Goal: Task Accomplishment & Management: Use online tool/utility

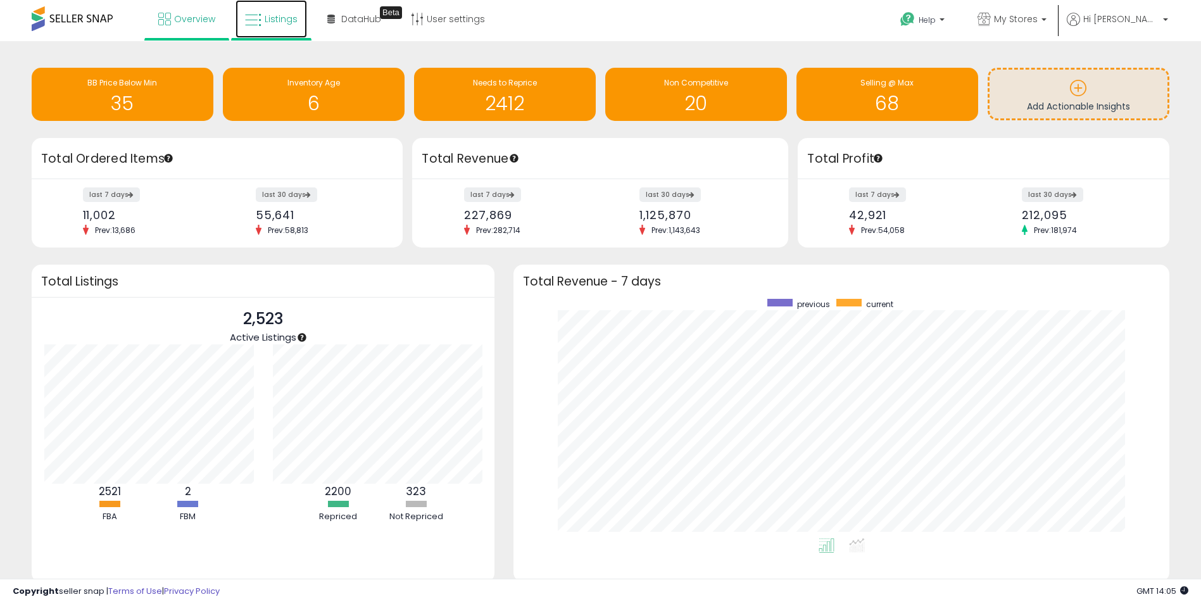
click at [284, 22] on span "Listings" at bounding box center [281, 19] width 33 height 13
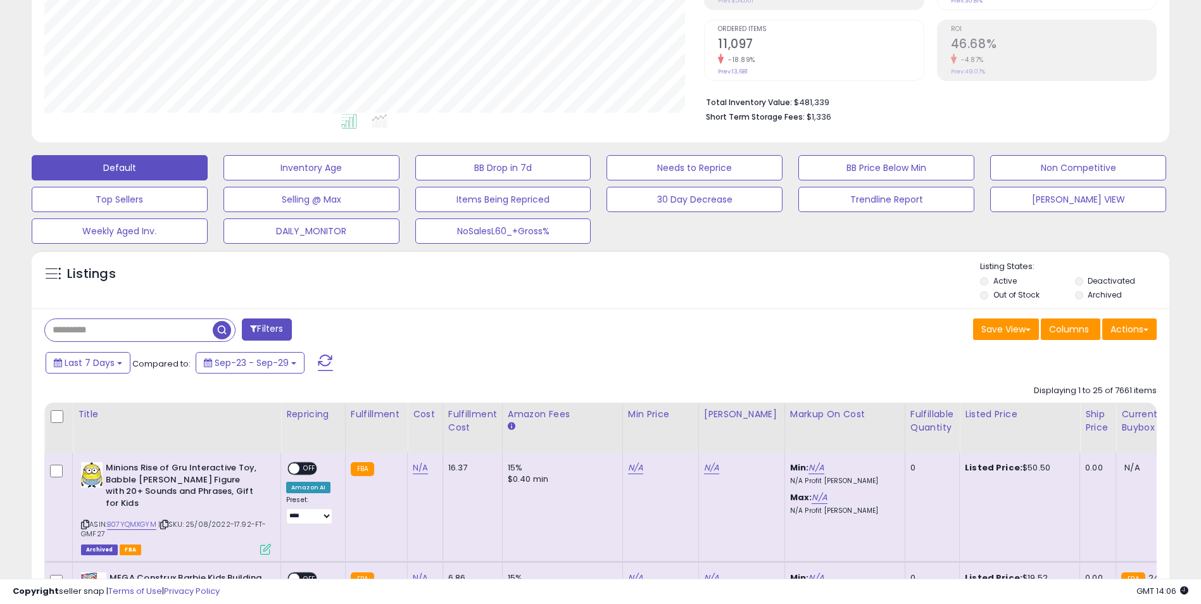
scroll to position [253, 0]
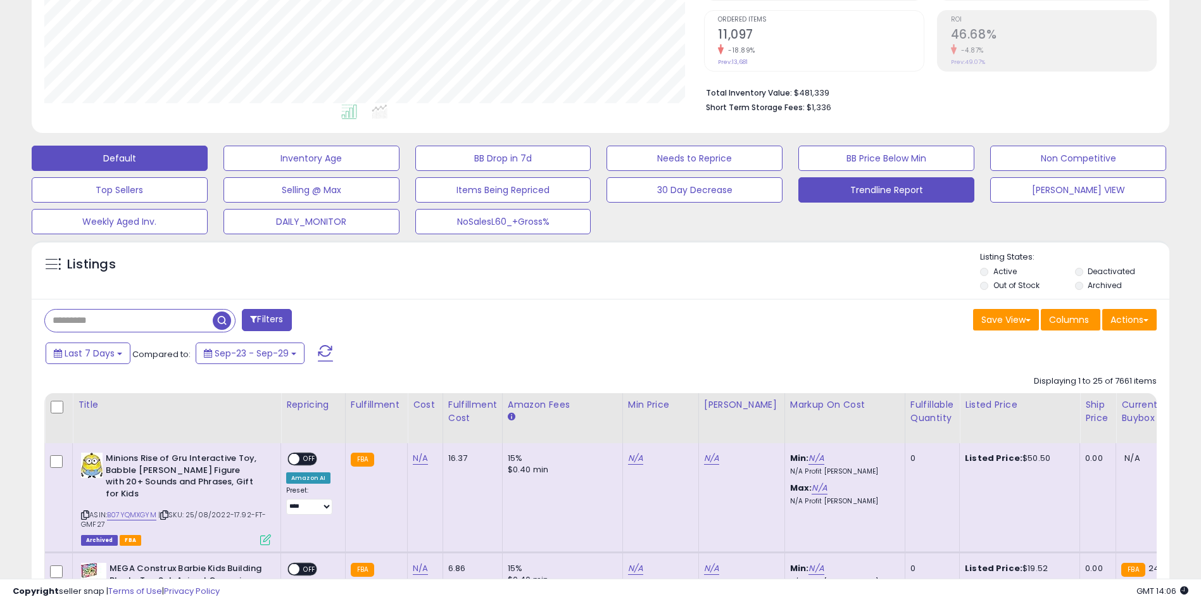
click at [891, 194] on button "Trendline Report" at bounding box center [886, 189] width 176 height 25
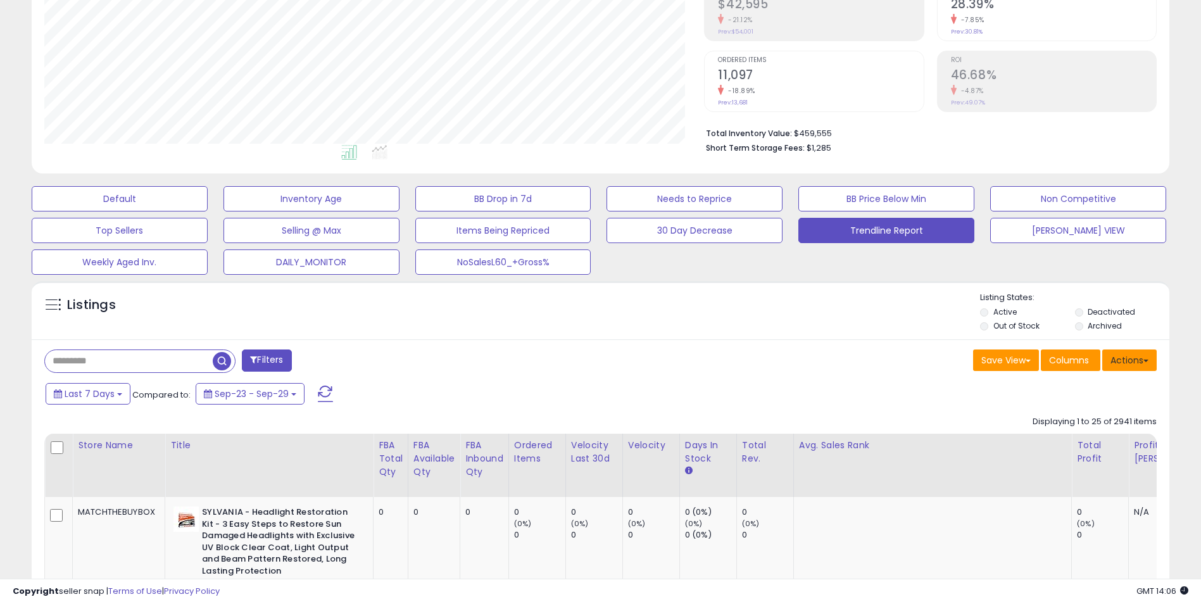
scroll to position [260, 660]
click at [1130, 363] on button "Actions" at bounding box center [1129, 360] width 54 height 22
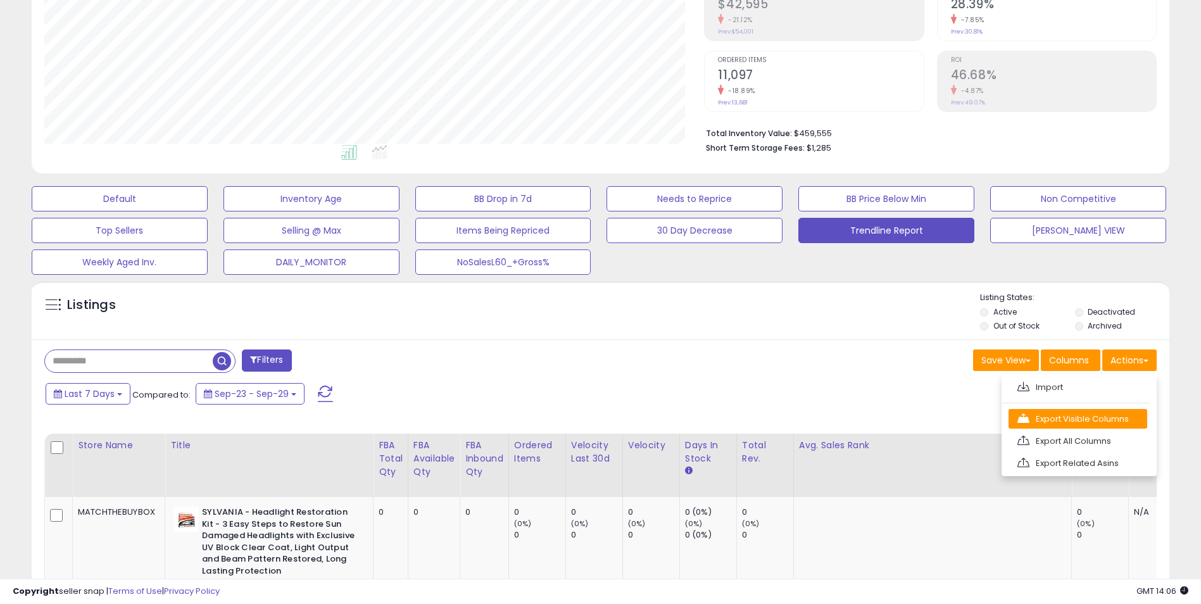
click at [1072, 418] on link "Export Visible Columns" at bounding box center [1078, 419] width 139 height 20
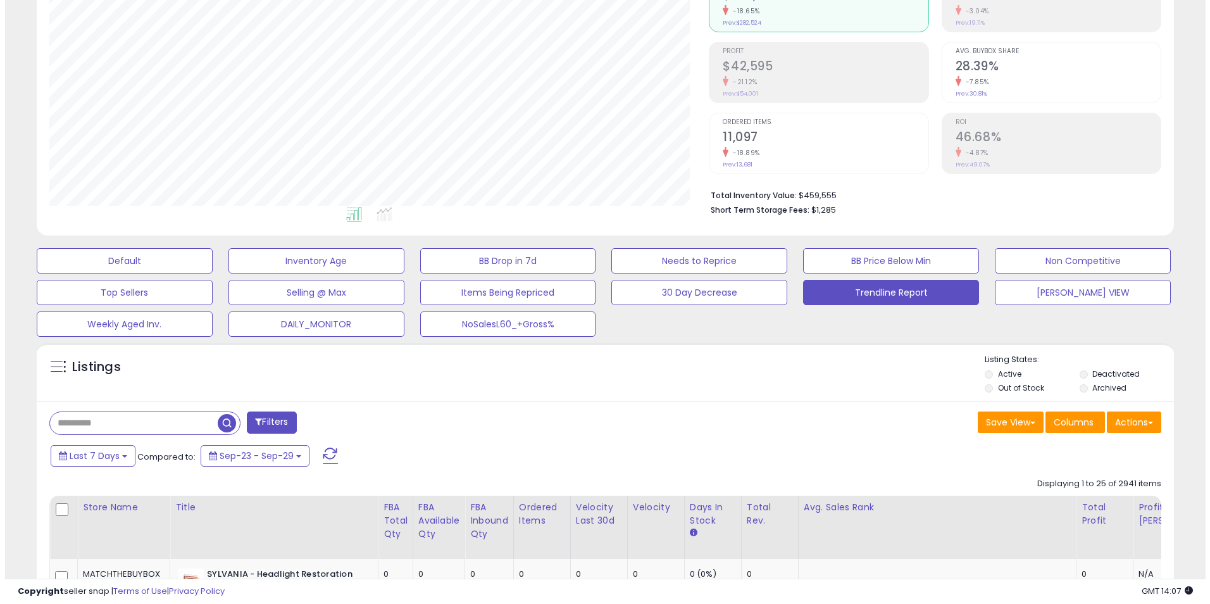
scroll to position [213, 0]
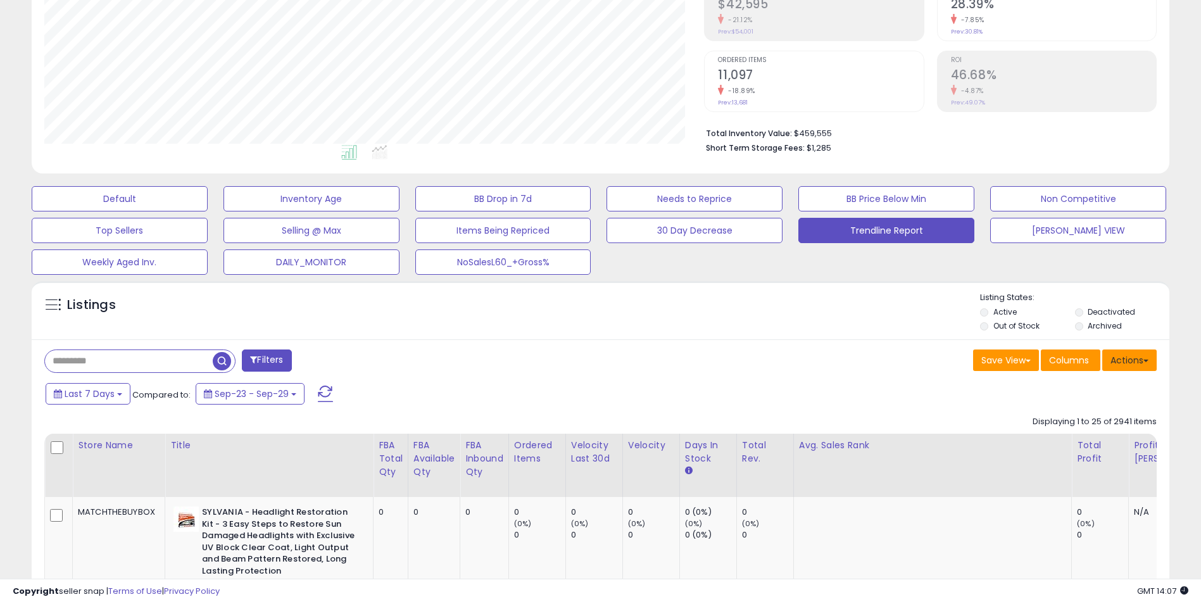
click at [1143, 365] on button "Actions" at bounding box center [1129, 360] width 54 height 22
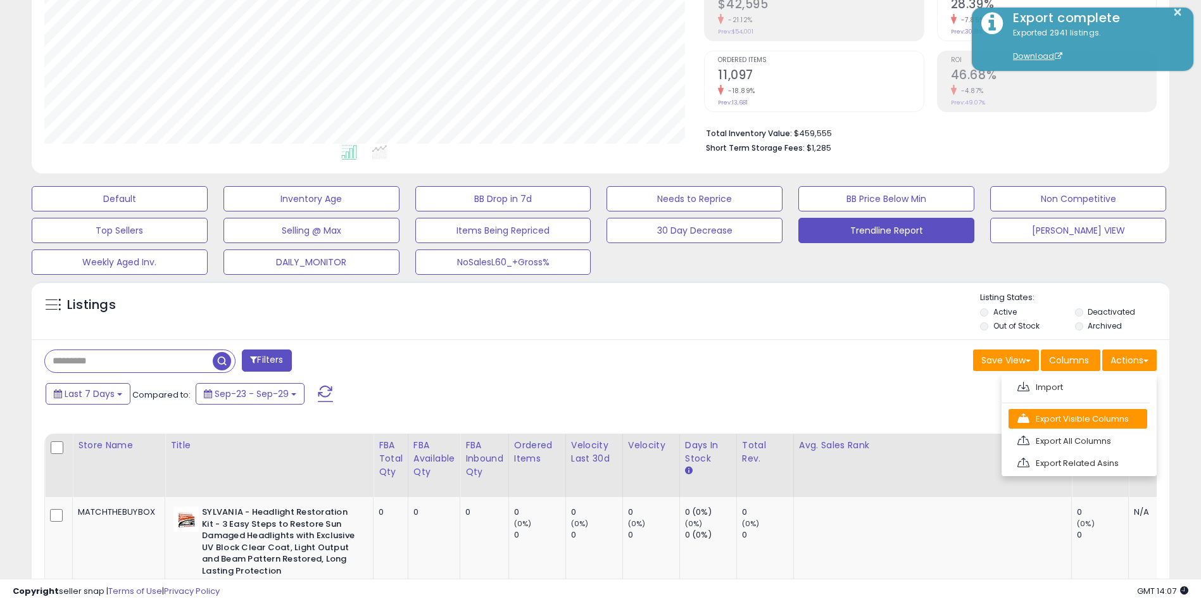
click at [1083, 424] on link "Export Visible Columns" at bounding box center [1078, 419] width 139 height 20
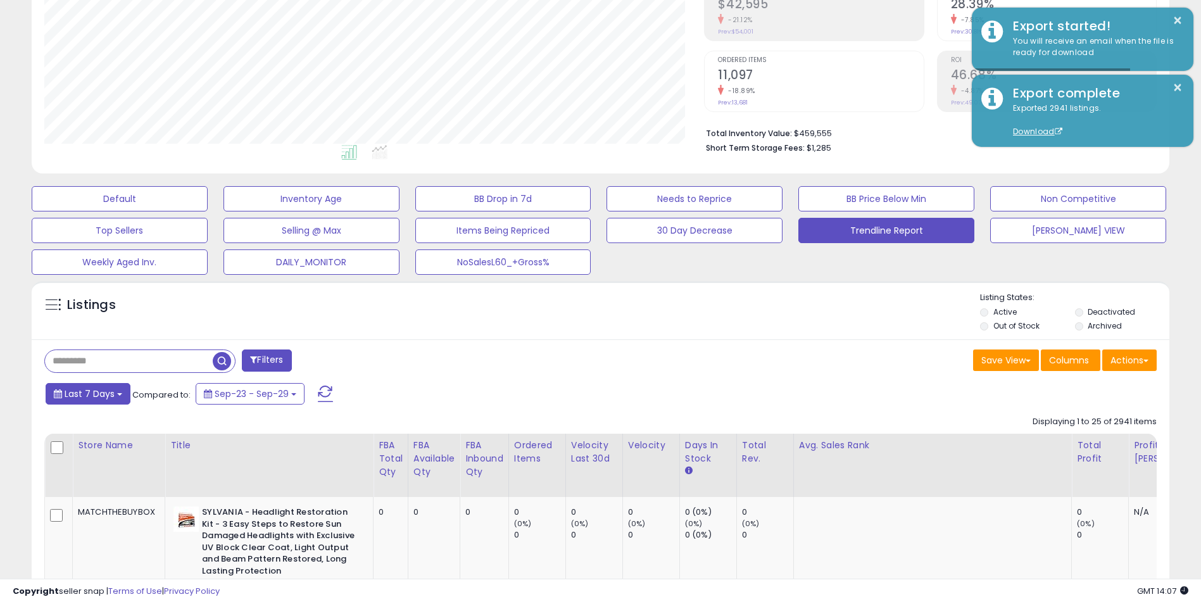
click at [111, 394] on span "Last 7 Days" at bounding box center [90, 393] width 50 height 13
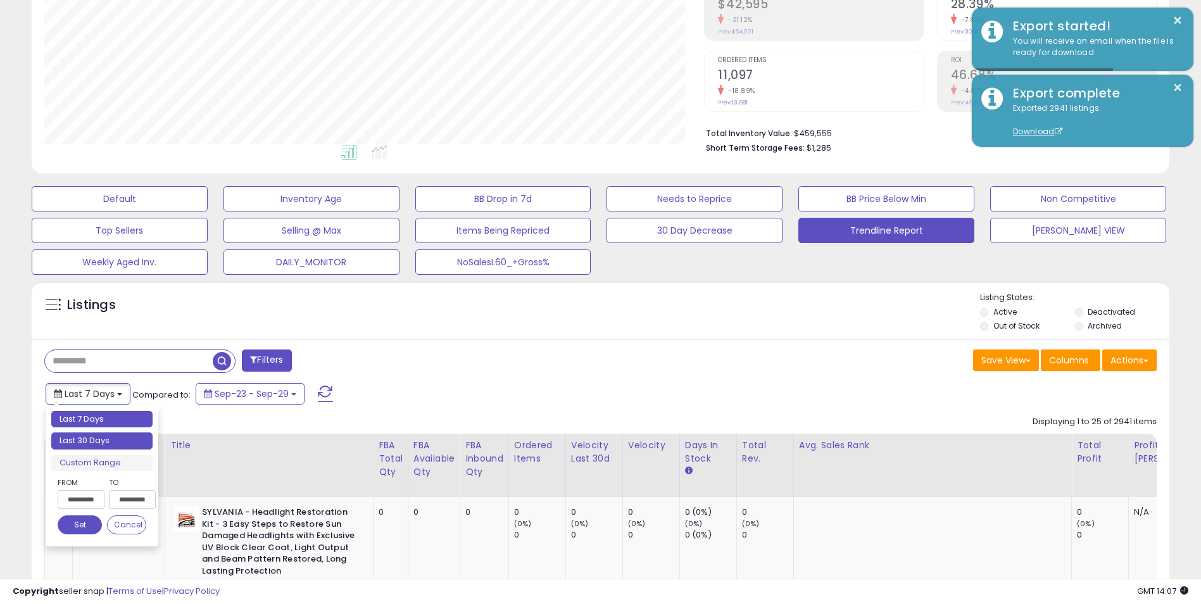
type input "**********"
click at [103, 443] on li "Last 30 Days" at bounding box center [101, 440] width 101 height 17
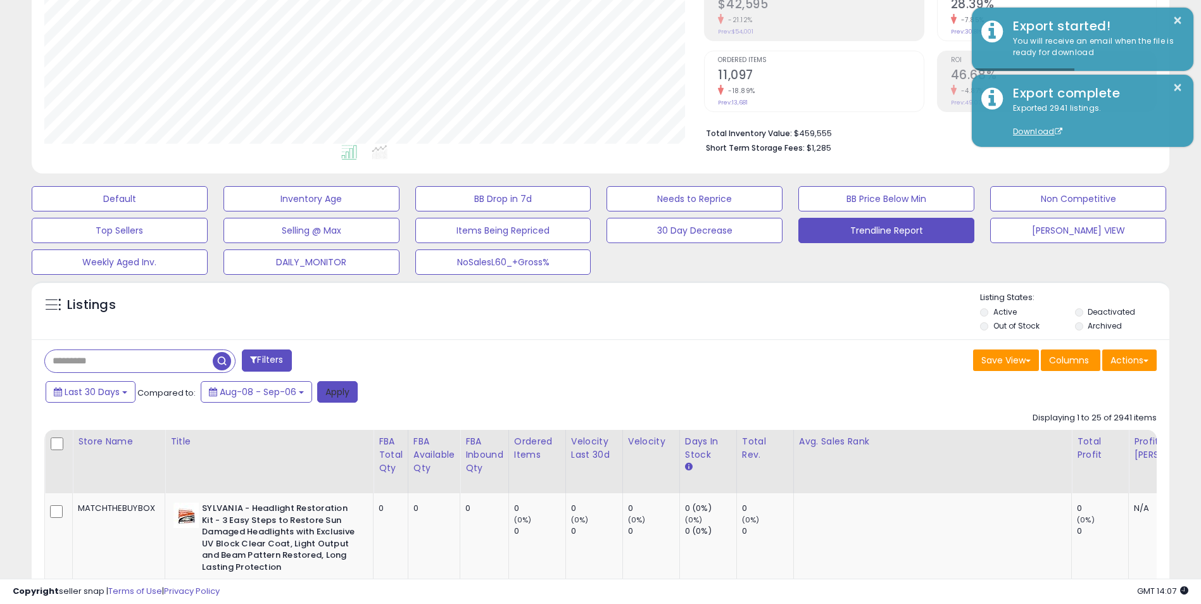
click at [332, 393] on button "Apply" at bounding box center [337, 392] width 41 height 22
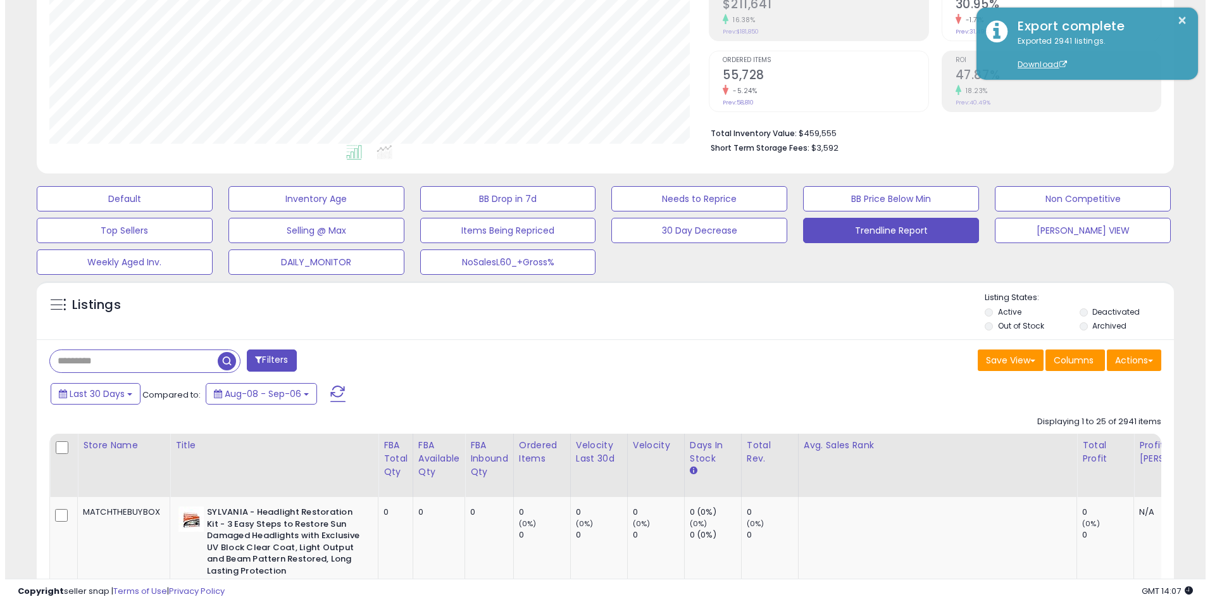
scroll to position [260, 660]
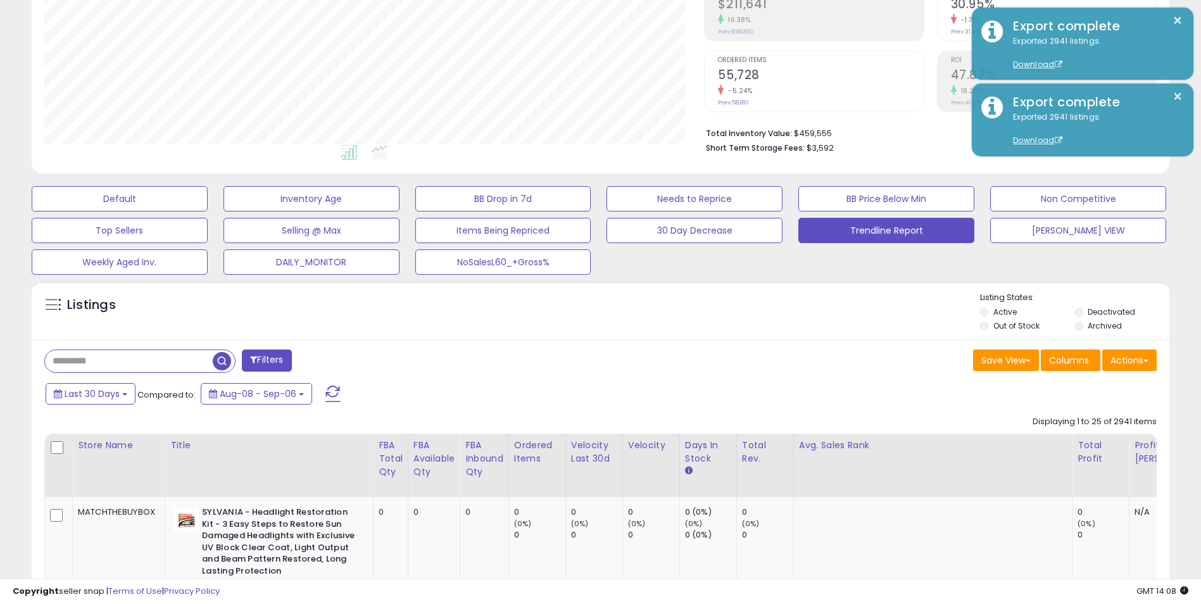
click at [1129, 362] on button "Actions" at bounding box center [1129, 360] width 54 height 22
click at [1079, 414] on link "Export Visible Columns" at bounding box center [1078, 419] width 139 height 20
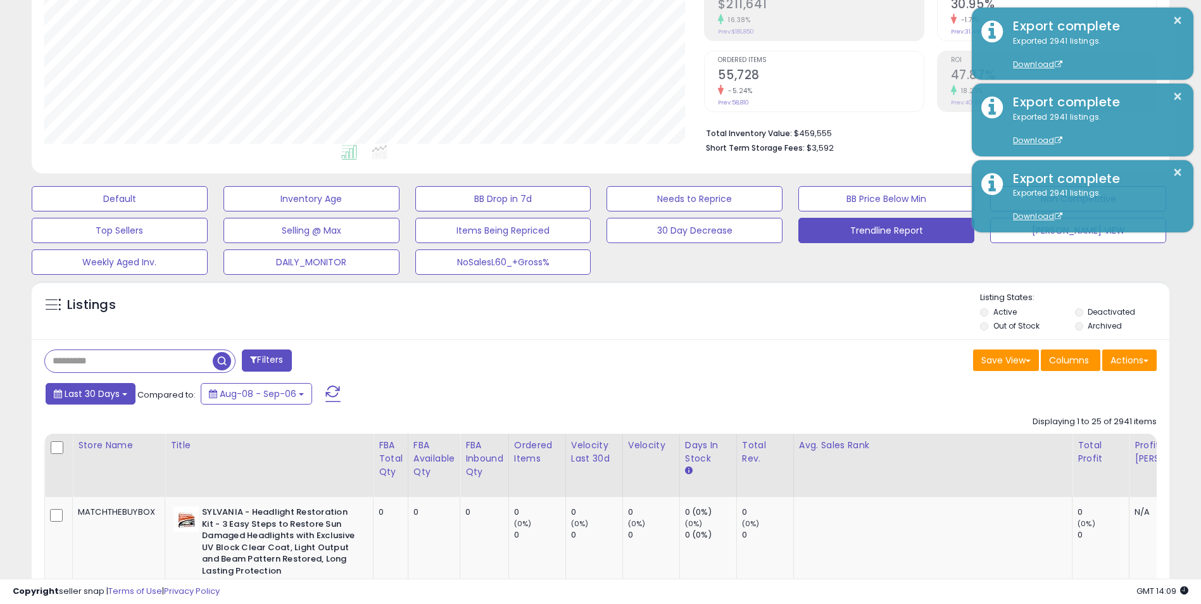
click at [115, 389] on span "Last 30 Days" at bounding box center [92, 393] width 55 height 13
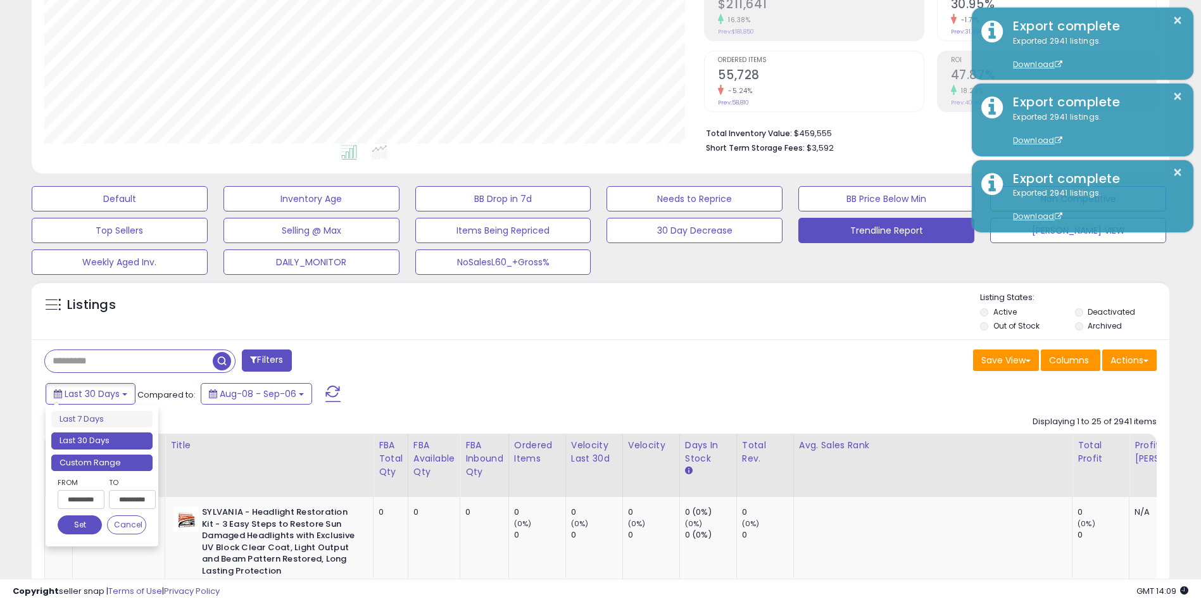
click at [132, 460] on li "Custom Range" at bounding box center [101, 463] width 101 height 17
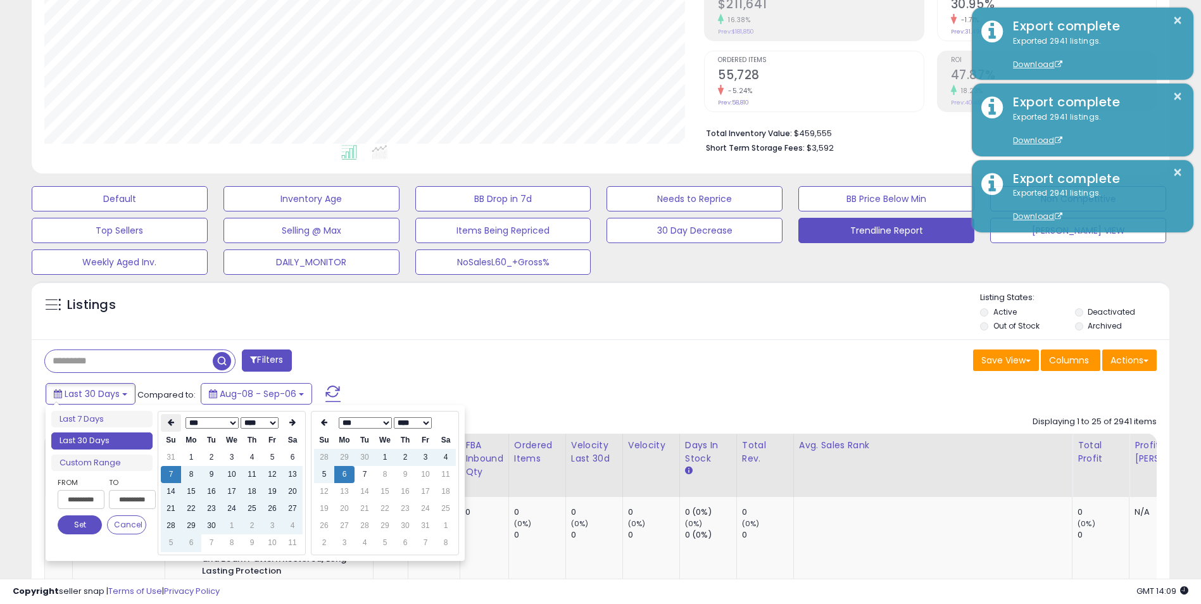
click at [167, 420] on th at bounding box center [171, 423] width 20 height 18
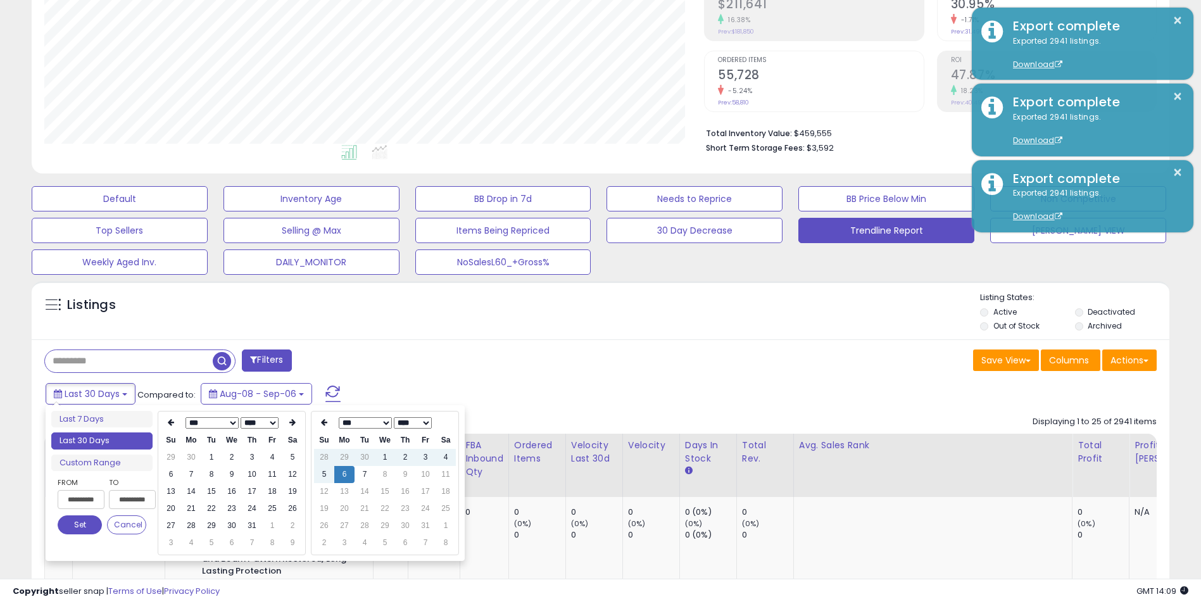
click at [167, 420] on th at bounding box center [171, 423] width 20 height 18
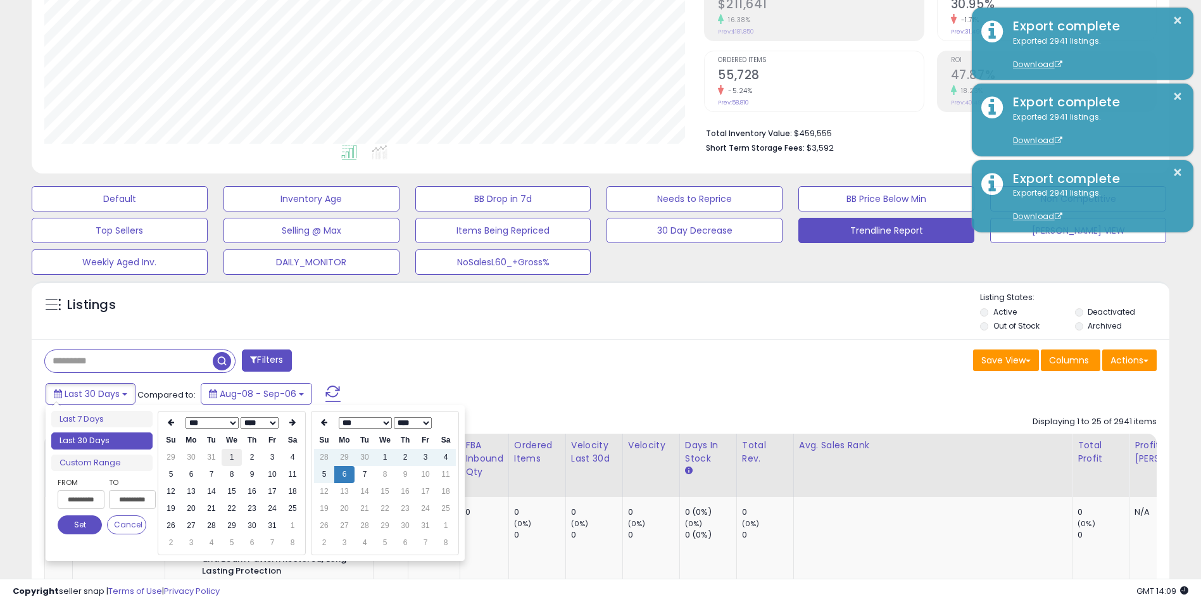
click at [232, 461] on td "1" at bounding box center [232, 457] width 20 height 17
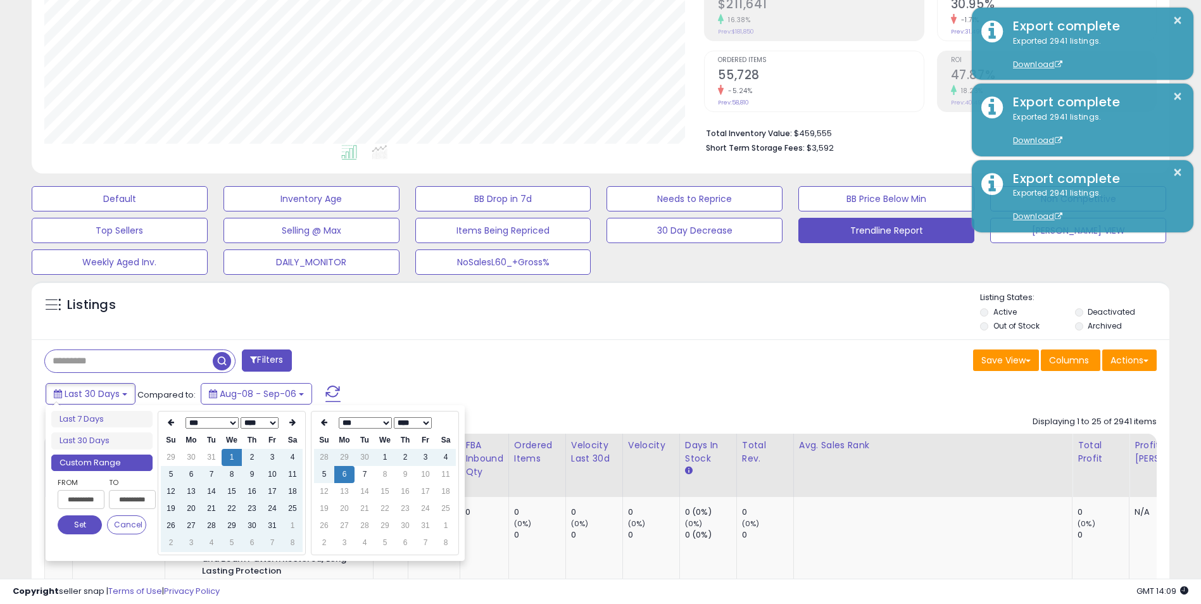
type input "**********"
click at [84, 523] on button "Set" at bounding box center [80, 524] width 44 height 19
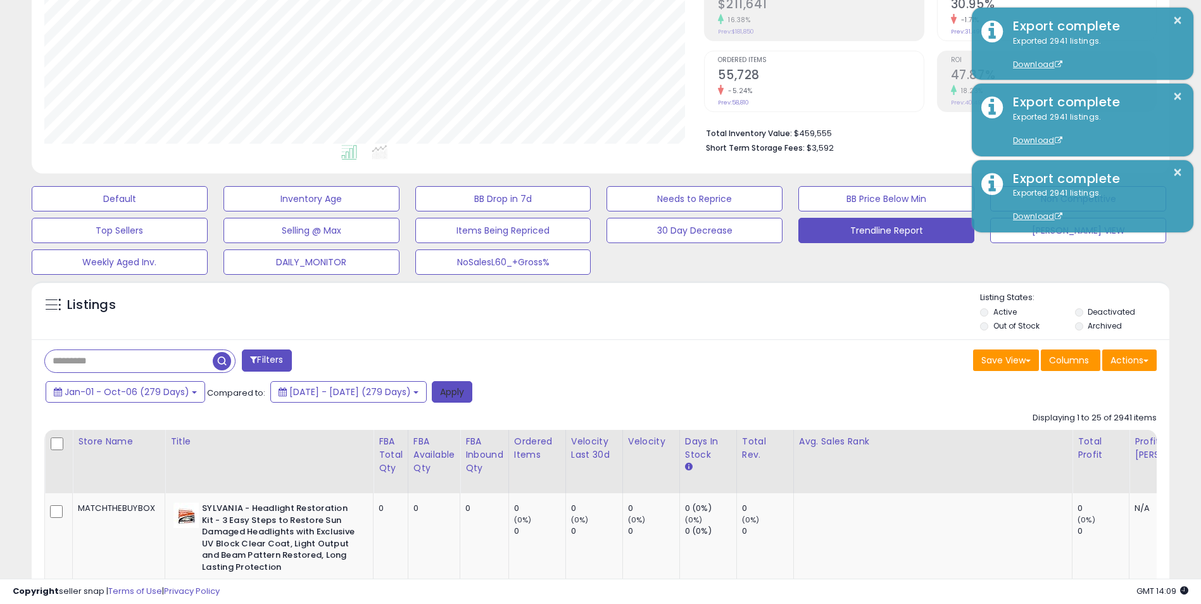
click at [472, 395] on button "Apply" at bounding box center [452, 392] width 41 height 22
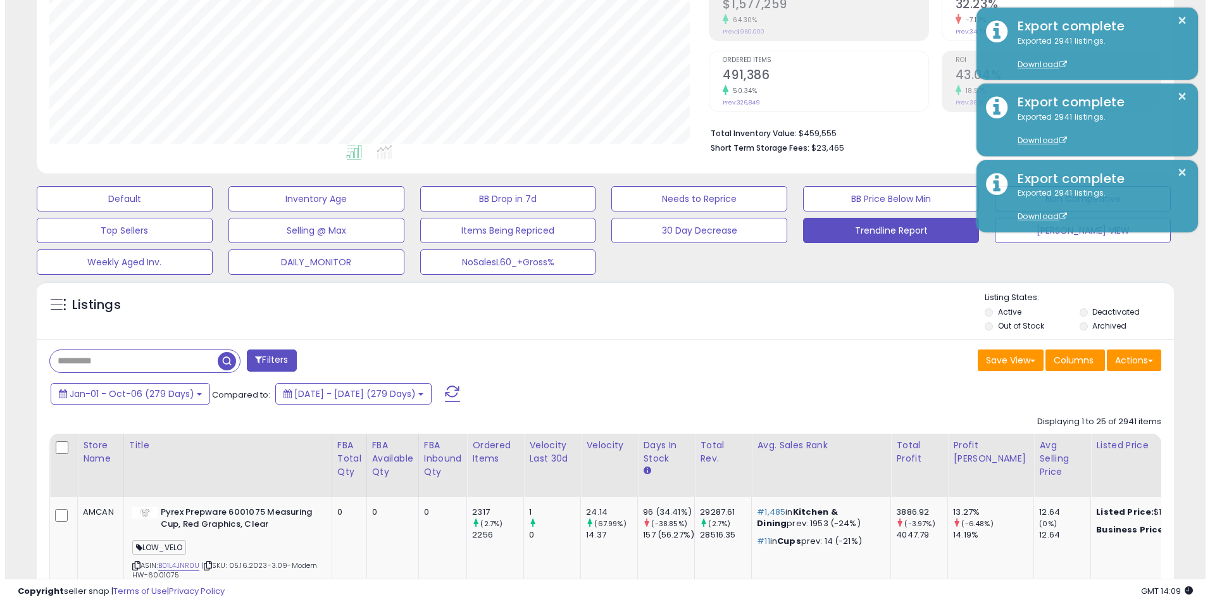
scroll to position [149, 0]
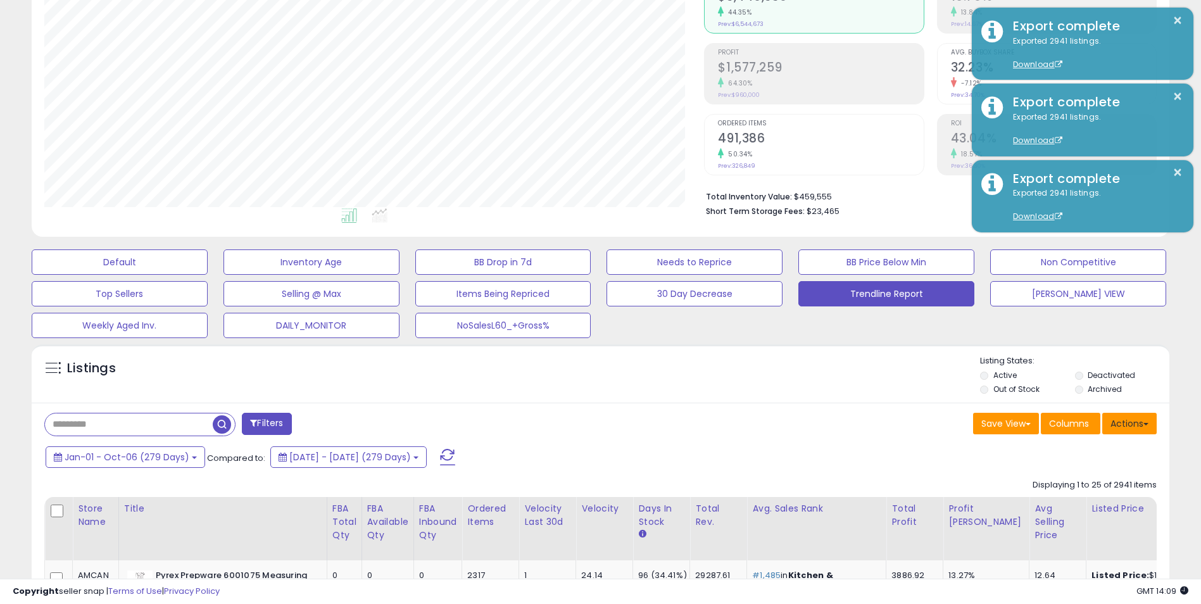
click at [1133, 420] on button "Actions" at bounding box center [1129, 424] width 54 height 22
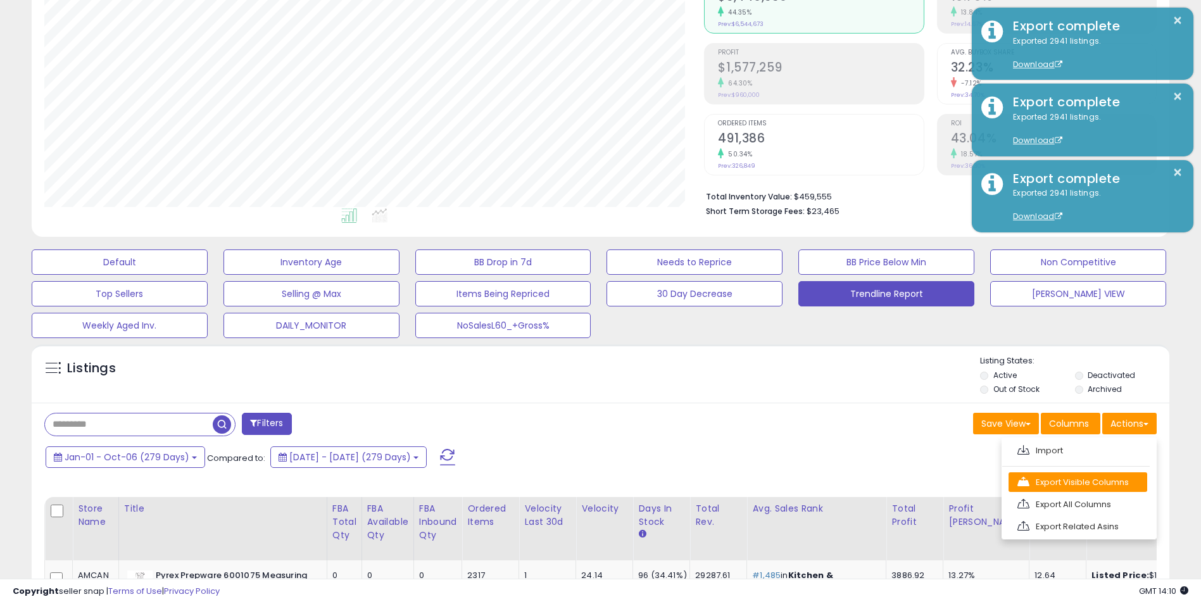
click at [1079, 486] on link "Export Visible Columns" at bounding box center [1078, 482] width 139 height 20
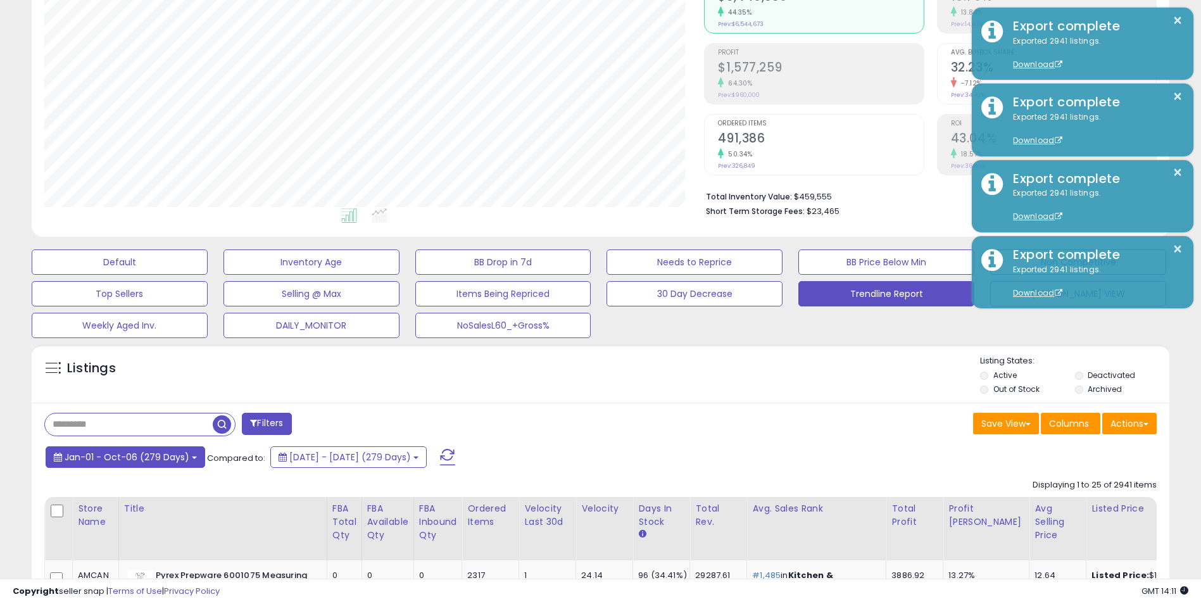
click at [170, 462] on span "Jan-01 - Oct-06 (279 Days)" at bounding box center [127, 457] width 125 height 13
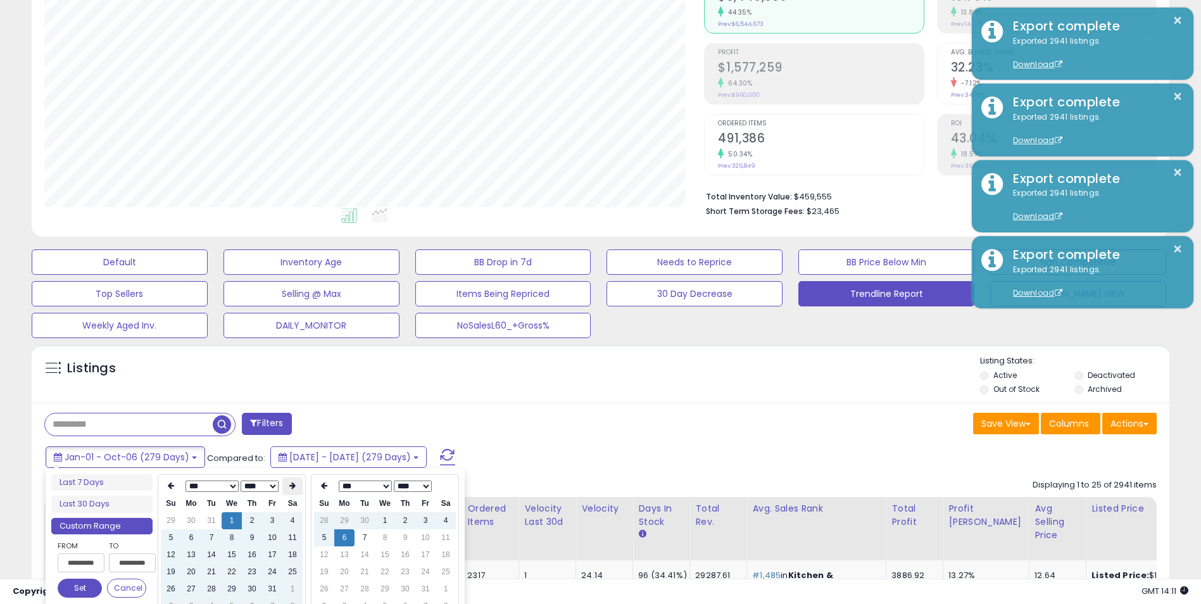
click at [296, 483] on th at bounding box center [292, 486] width 20 height 18
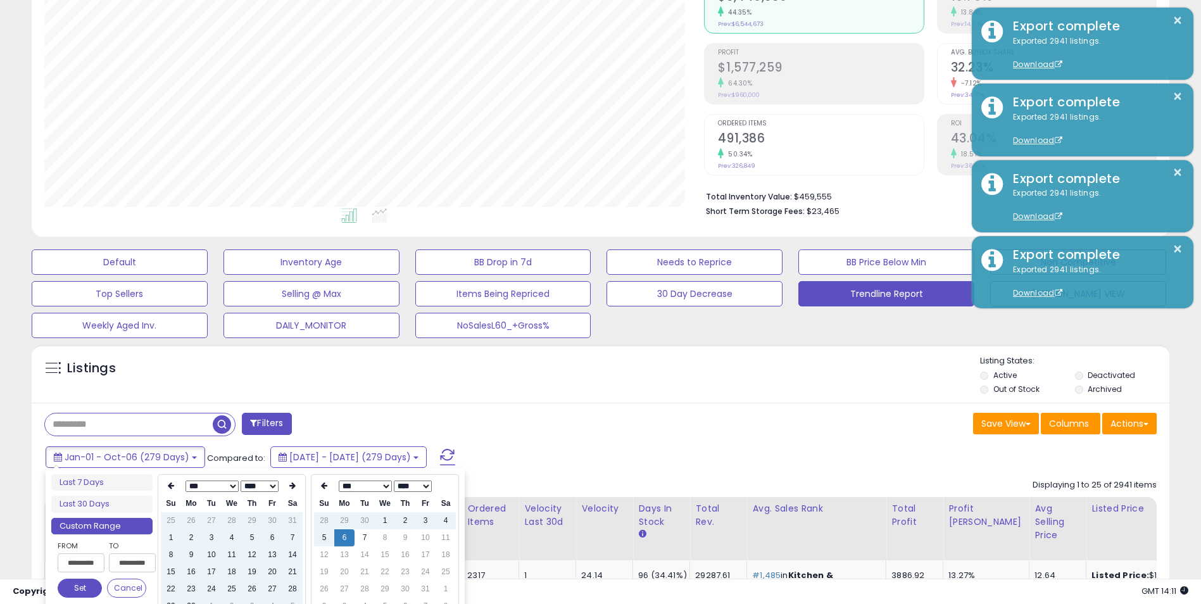
click at [296, 483] on th at bounding box center [292, 486] width 20 height 18
type input "**********"
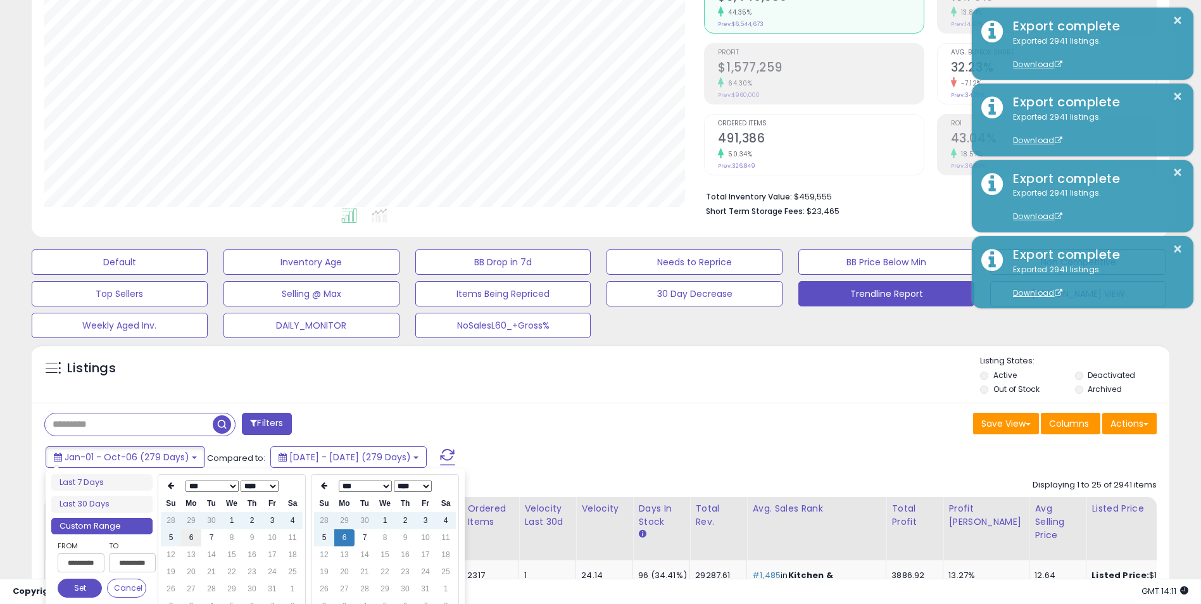
click at [194, 541] on td "6" at bounding box center [191, 537] width 20 height 17
click at [82, 586] on button "Set" at bounding box center [80, 588] width 44 height 19
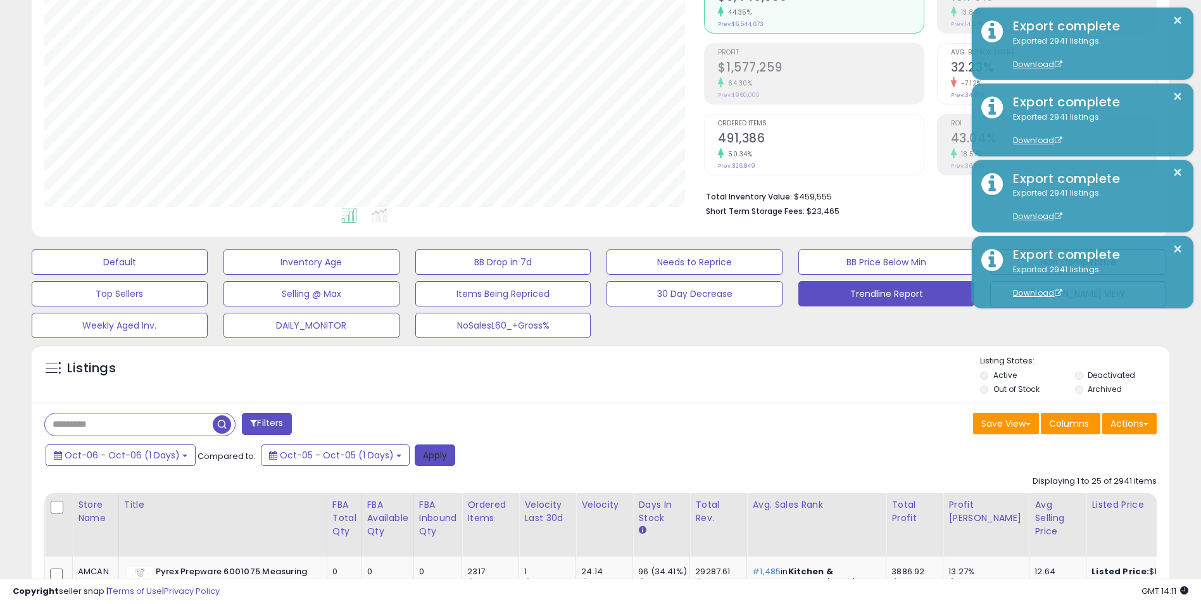
click at [439, 458] on button "Apply" at bounding box center [435, 455] width 41 height 22
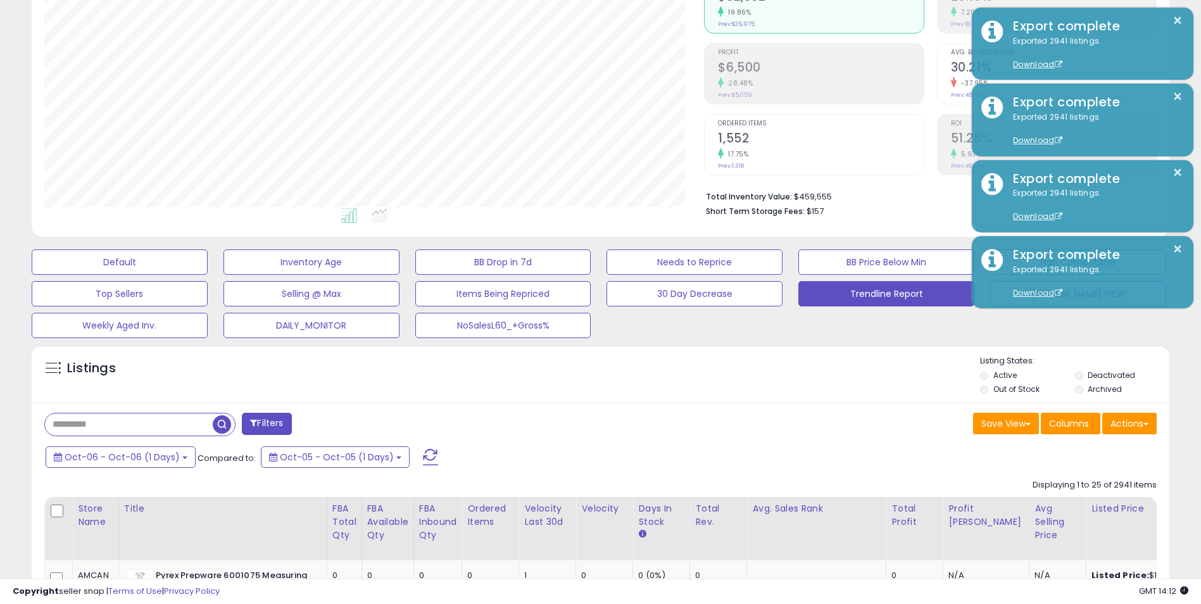
scroll to position [86, 0]
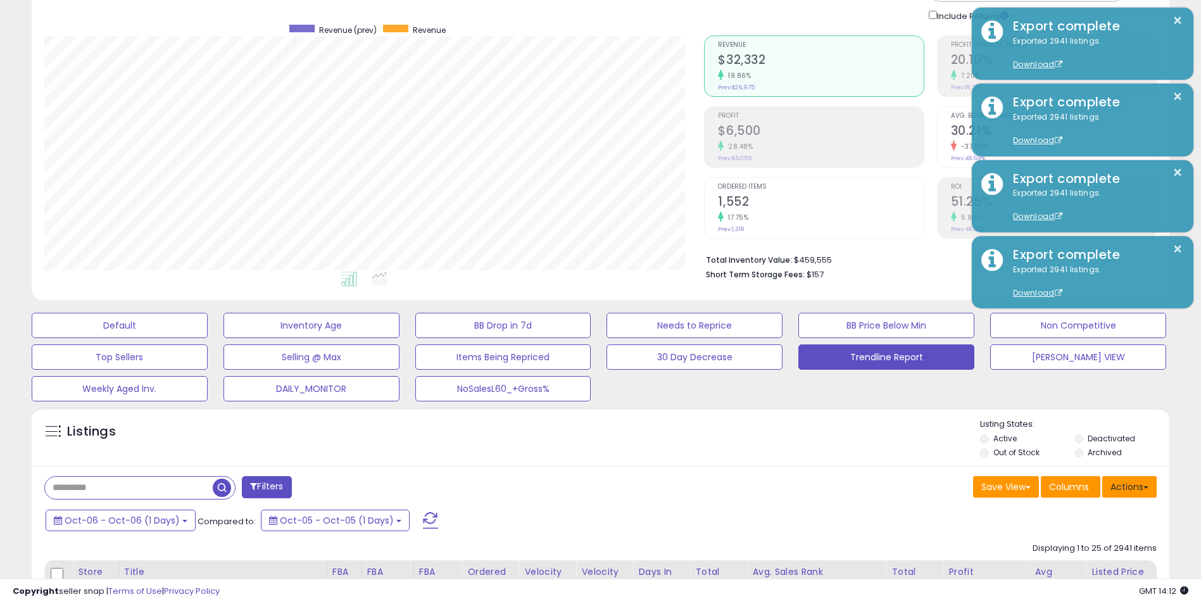
click at [1141, 486] on button "Actions" at bounding box center [1129, 487] width 54 height 22
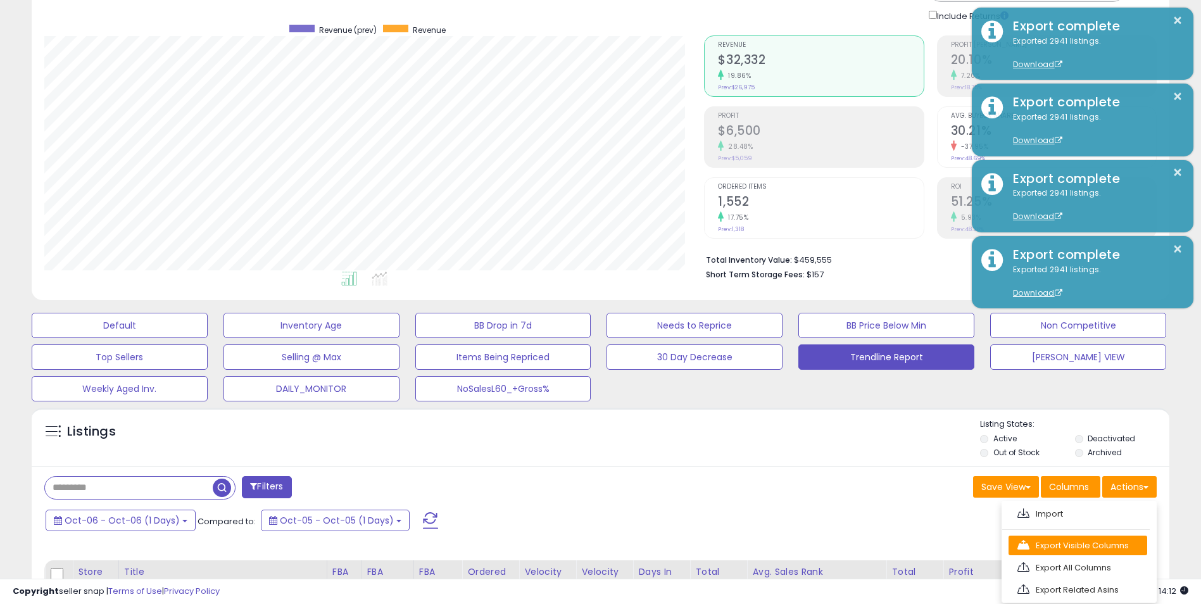
click at [1095, 539] on link "Export Visible Columns" at bounding box center [1078, 546] width 139 height 20
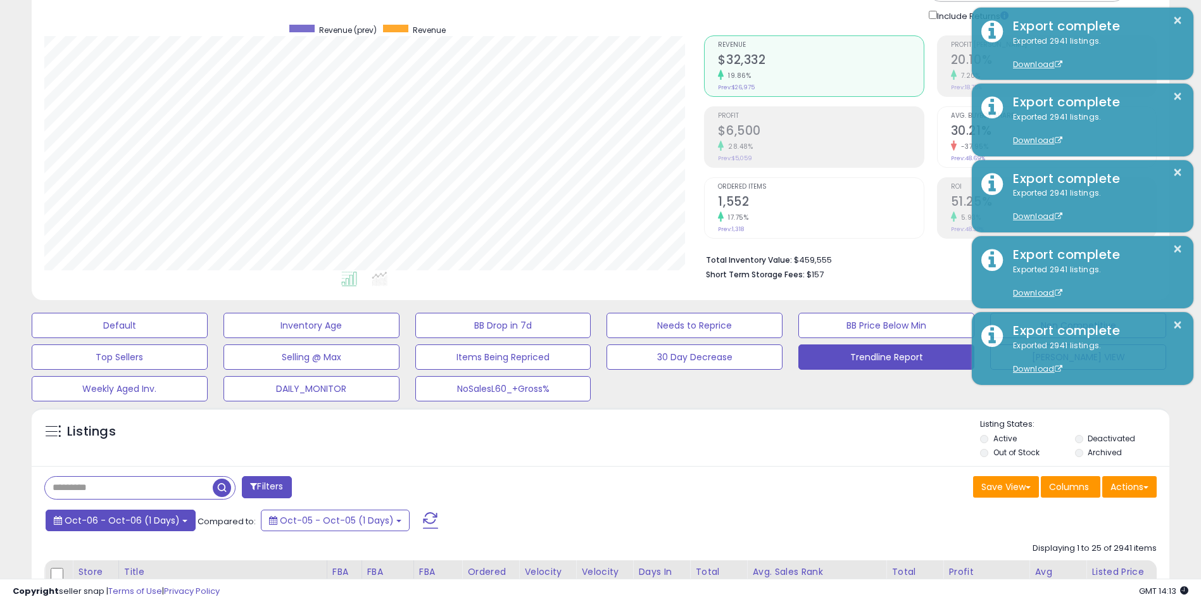
click at [174, 520] on span "Oct-06 - Oct-06 (1 Days)" at bounding box center [122, 520] width 115 height 13
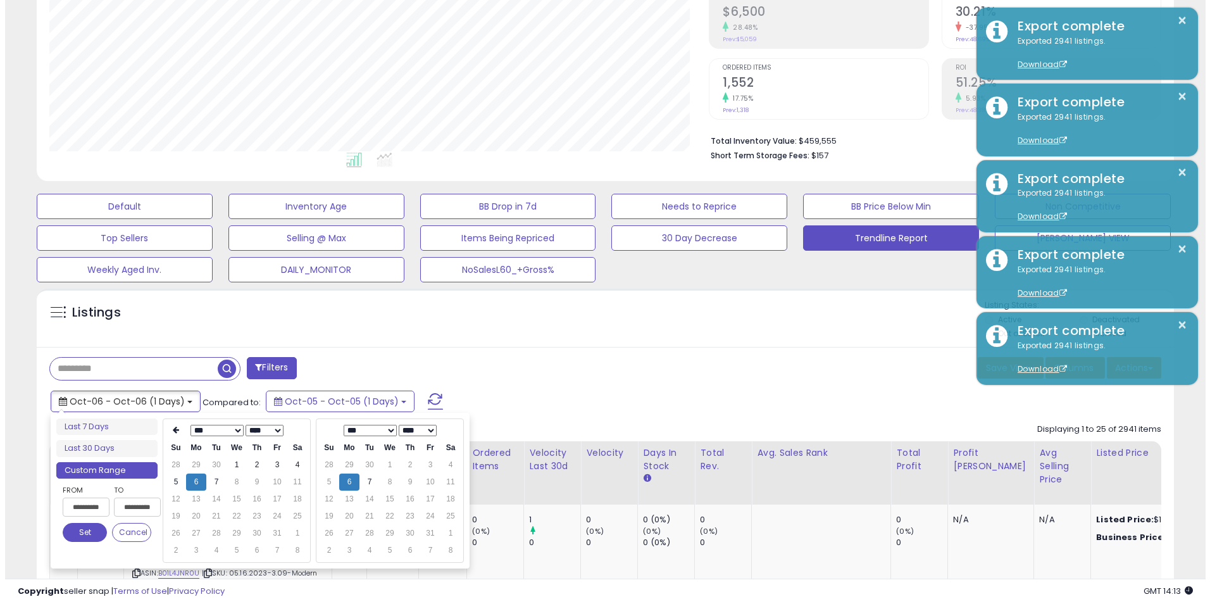
scroll to position [213, 0]
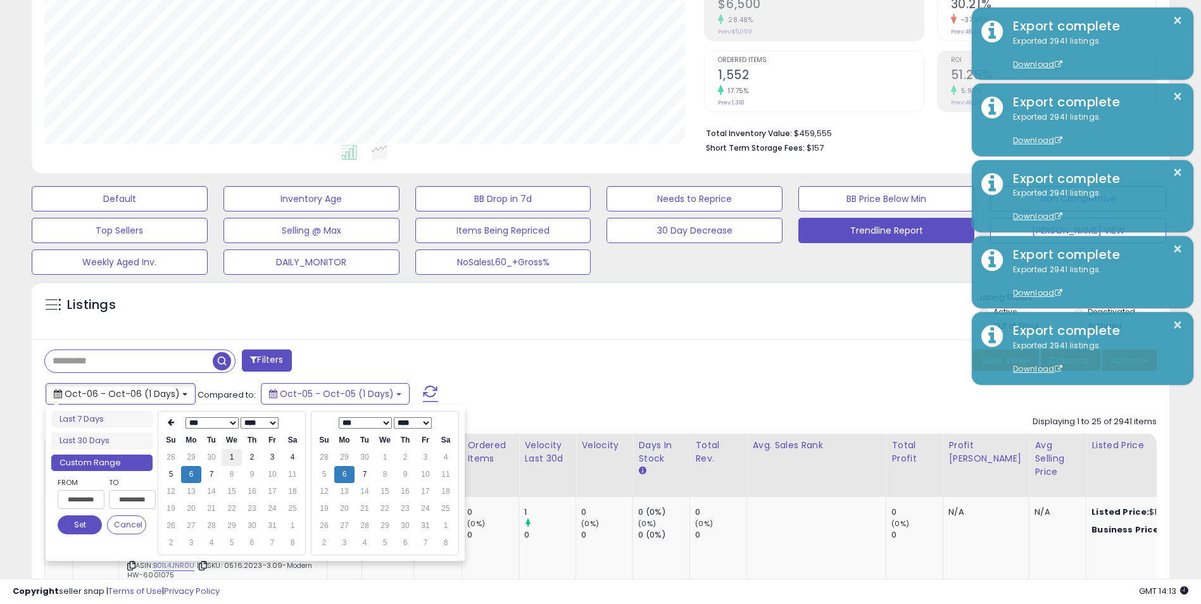
type input "**********"
click at [230, 458] on td "1" at bounding box center [232, 457] width 20 height 17
click at [85, 526] on button "Set" at bounding box center [80, 524] width 44 height 19
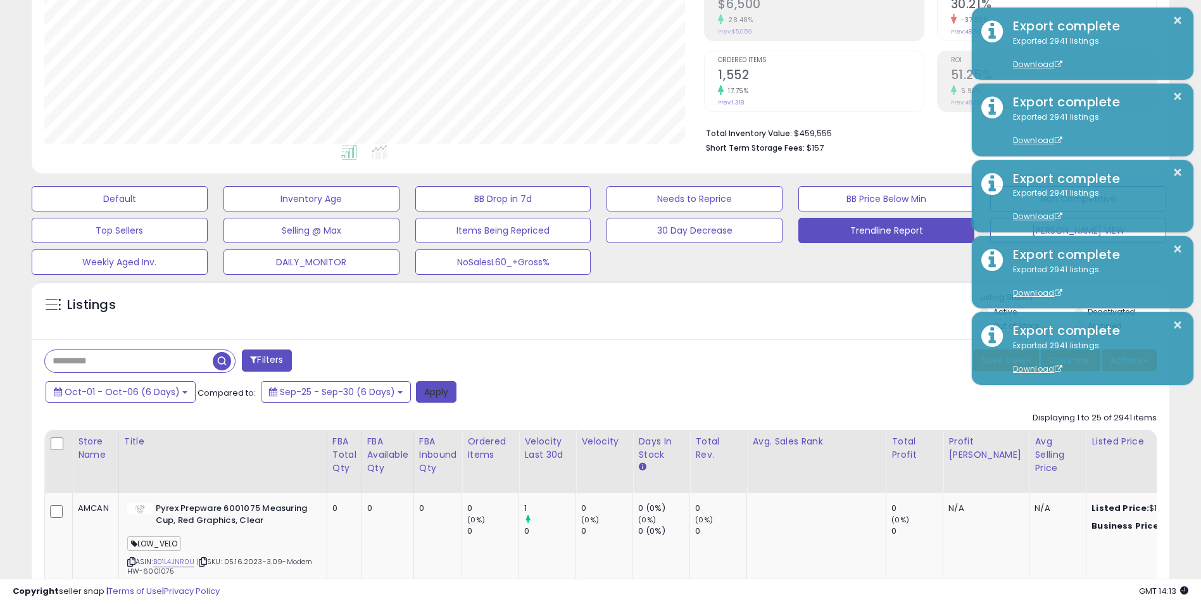
click at [443, 396] on button "Apply" at bounding box center [436, 392] width 41 height 22
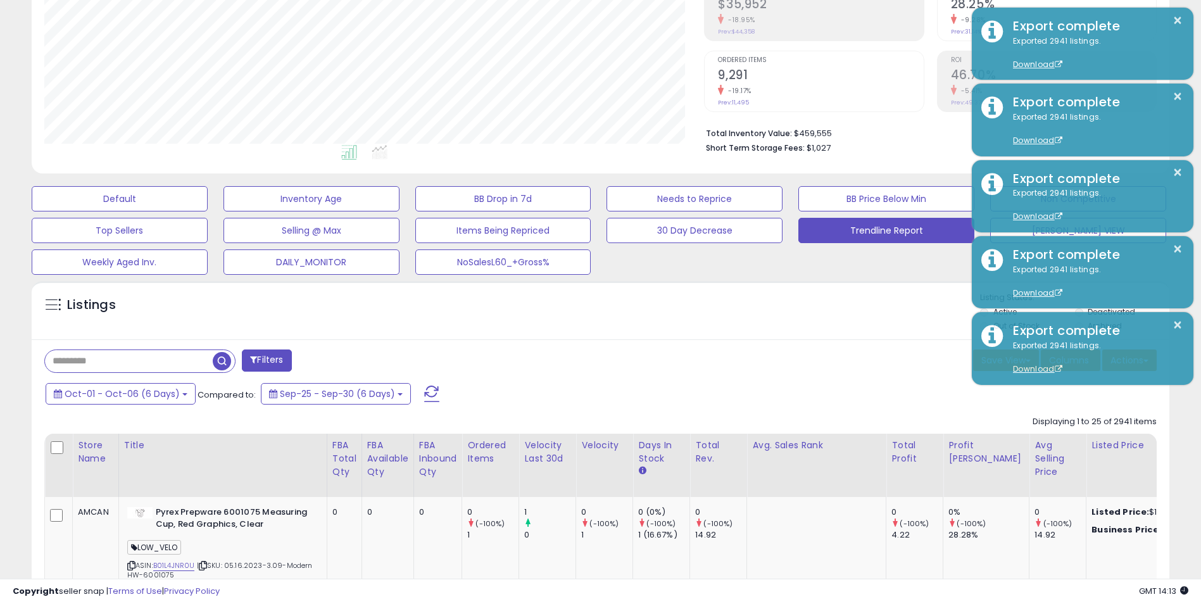
scroll to position [260, 660]
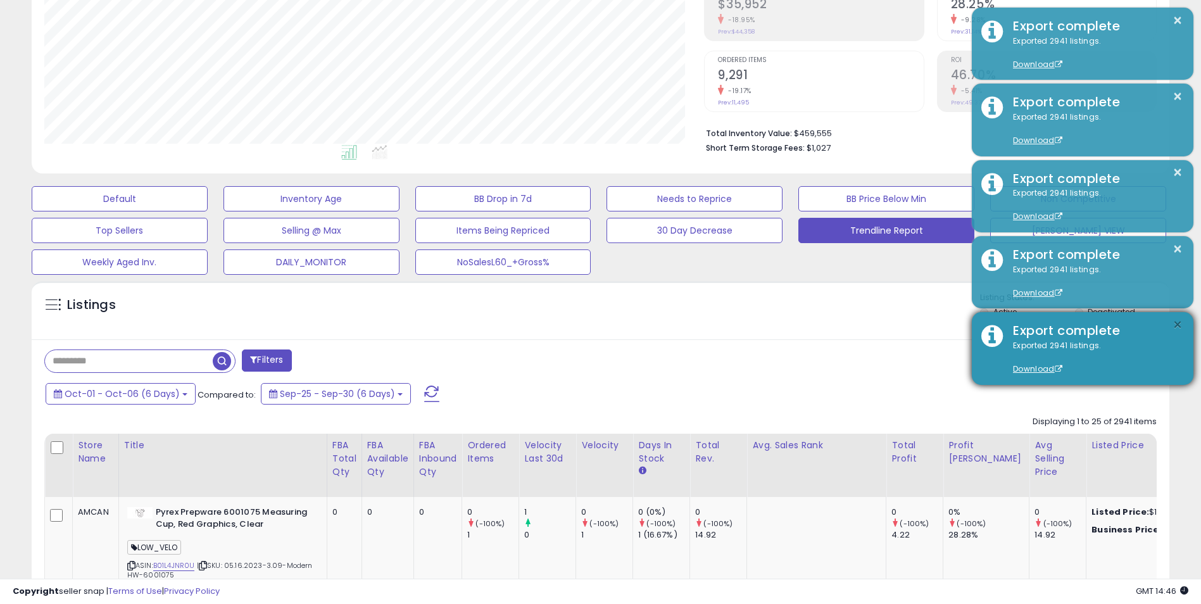
click at [1179, 323] on button "×" at bounding box center [1178, 325] width 10 height 16
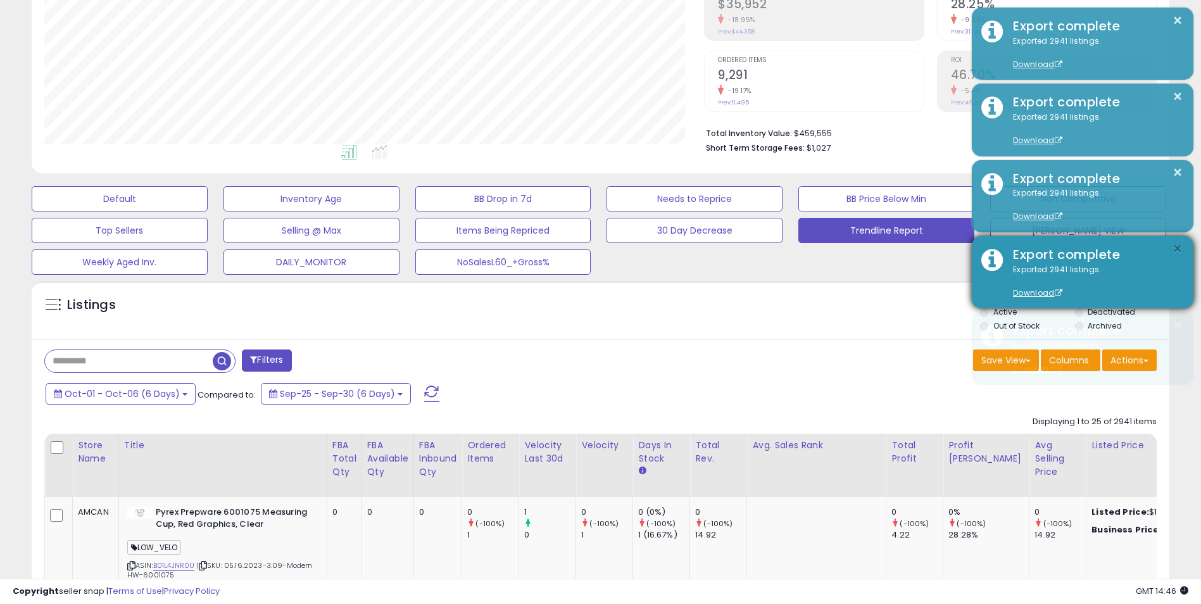
click at [1176, 247] on button "×" at bounding box center [1178, 249] width 10 height 16
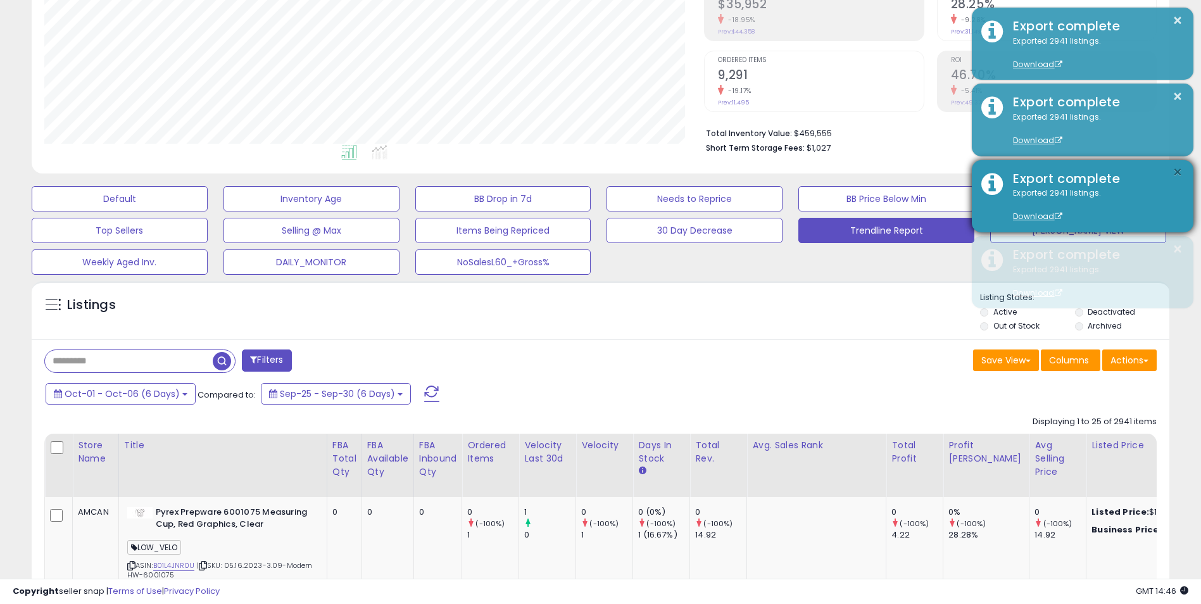
click at [1174, 175] on button "×" at bounding box center [1178, 173] width 10 height 16
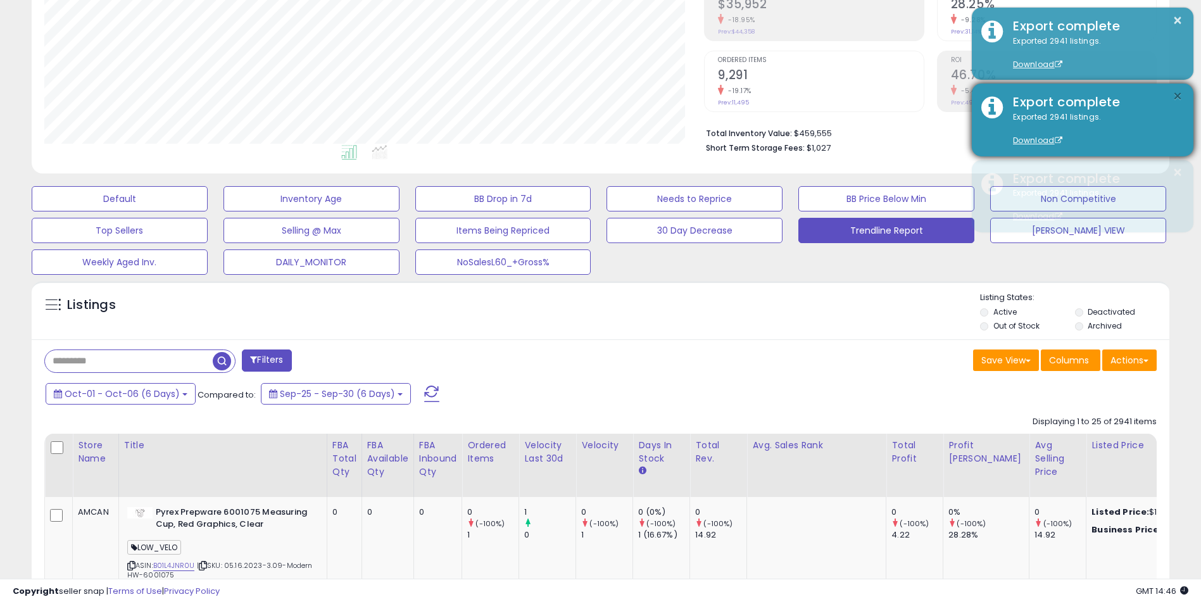
click at [1177, 96] on button "×" at bounding box center [1178, 97] width 10 height 16
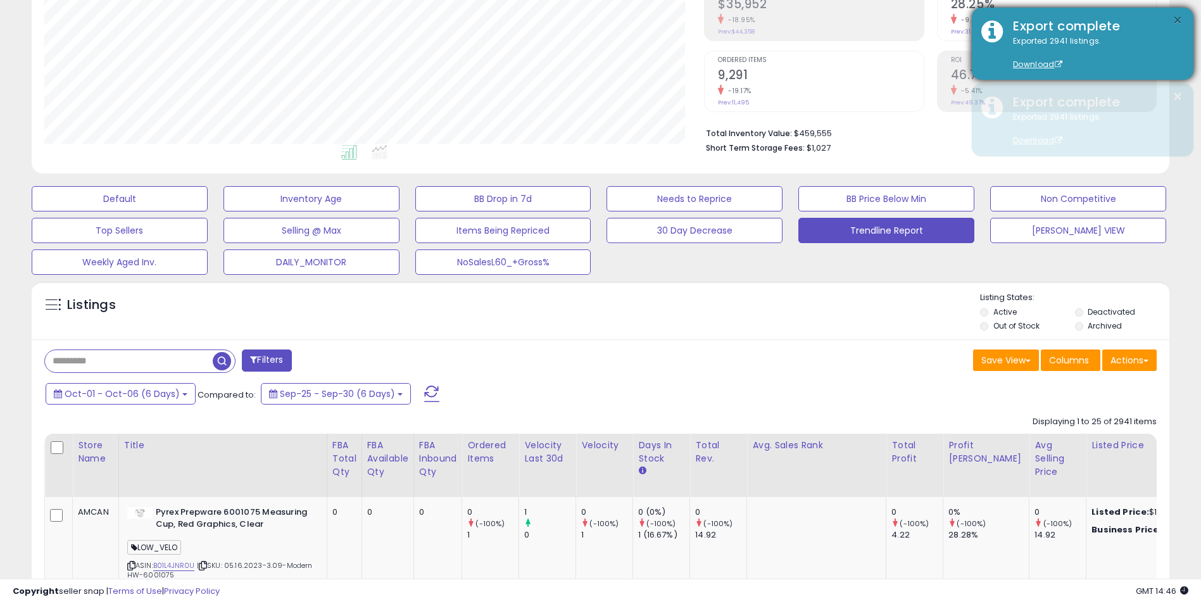
click at [1176, 15] on button "×" at bounding box center [1178, 21] width 10 height 16
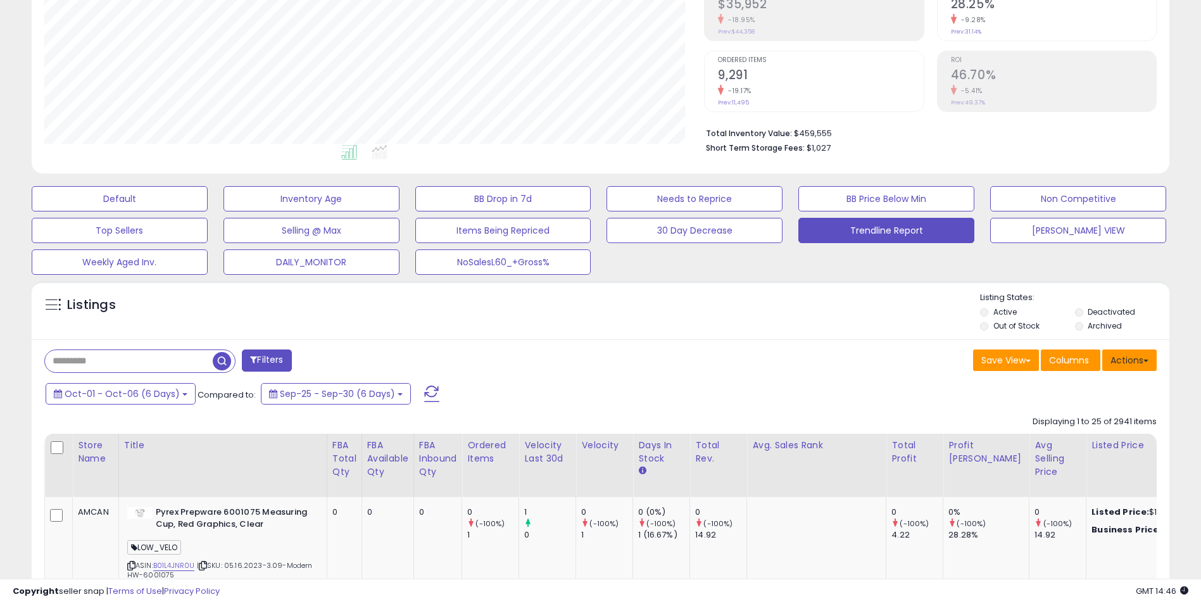
click at [1131, 357] on button "Actions" at bounding box center [1129, 360] width 54 height 22
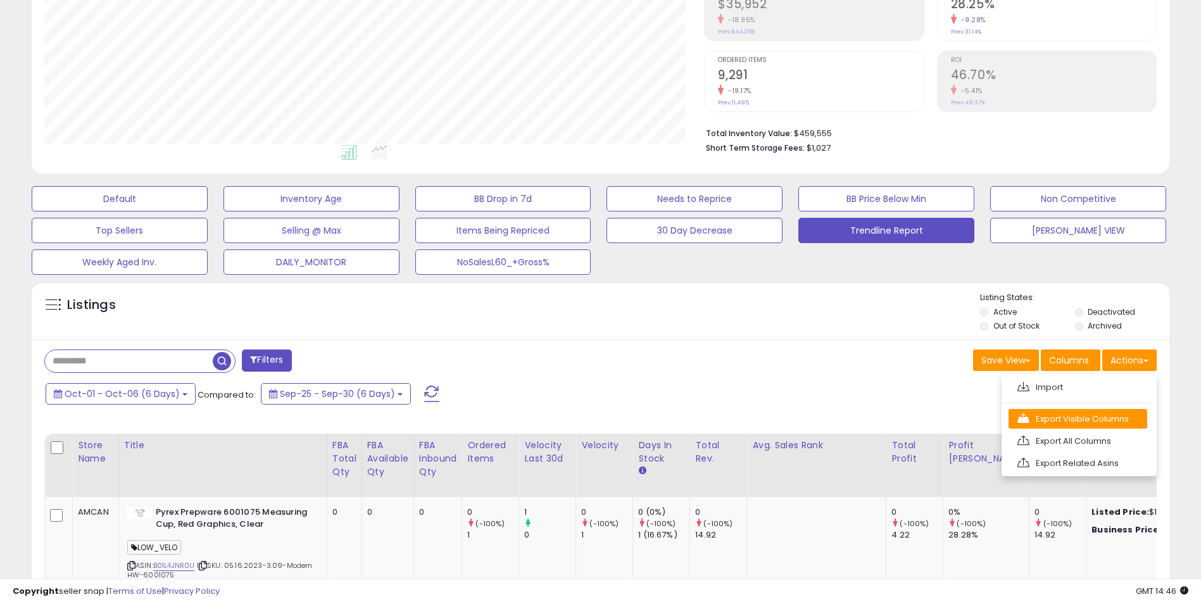
click at [1074, 417] on link "Export Visible Columns" at bounding box center [1078, 419] width 139 height 20
